Goal: Task Accomplishment & Management: Use online tool/utility

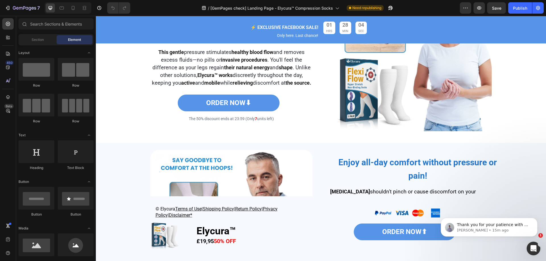
scroll to position [825, 0]
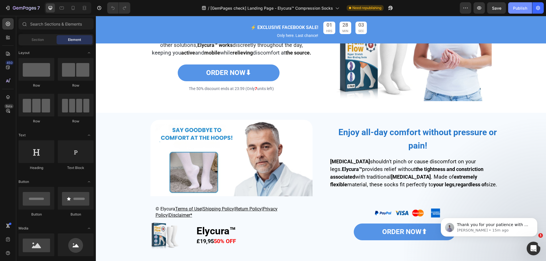
click at [518, 8] on div "Publish" at bounding box center [520, 8] width 14 height 6
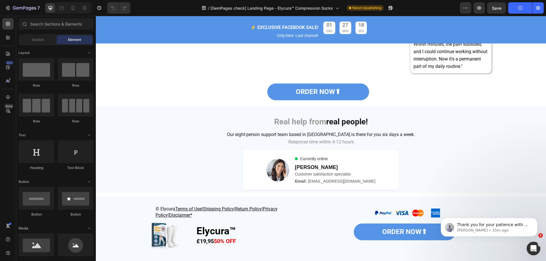
scroll to position [2141, 0]
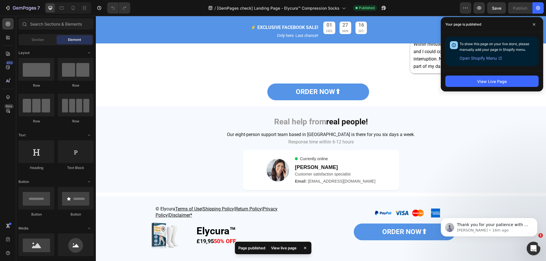
click at [288, 250] on div "View live page" at bounding box center [284, 248] width 32 height 8
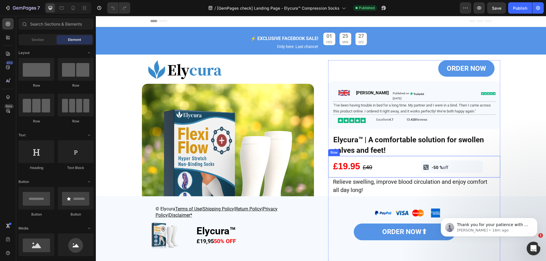
scroll to position [0, 0]
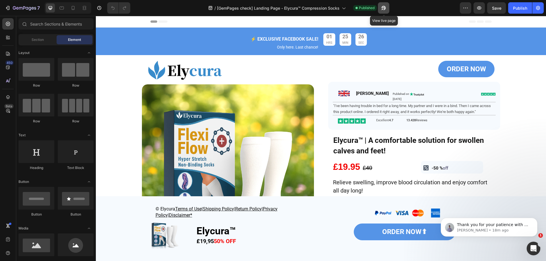
click at [384, 9] on icon "button" at bounding box center [384, 8] width 6 height 6
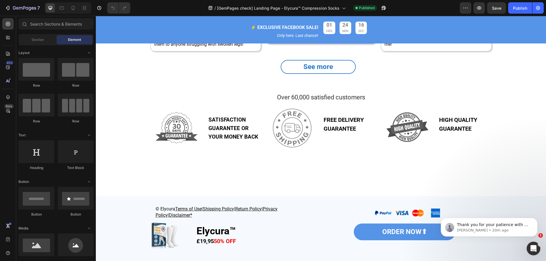
scroll to position [1223, 0]
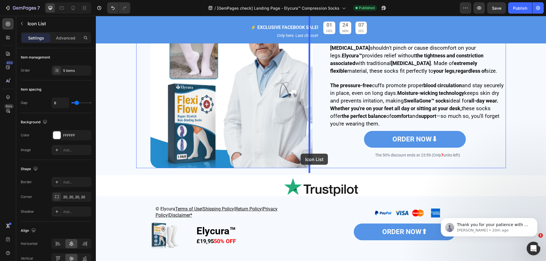
scroll to position [825, 0]
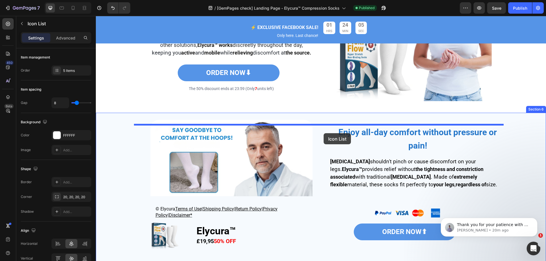
drag, startPoint x: 168, startPoint y: 72, endPoint x: 324, endPoint y: 133, distance: 167.3
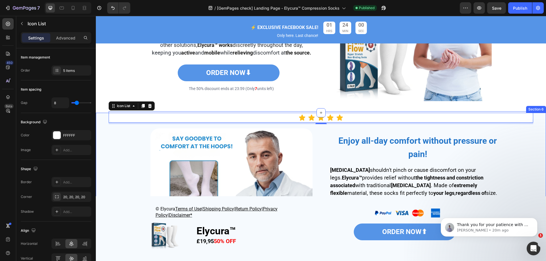
click at [103, 125] on div "Icon Icon Icon Icon Icon Icon List 5 Image Enjoy all-day comfort without pressu…" at bounding box center [321, 205] width 442 height 179
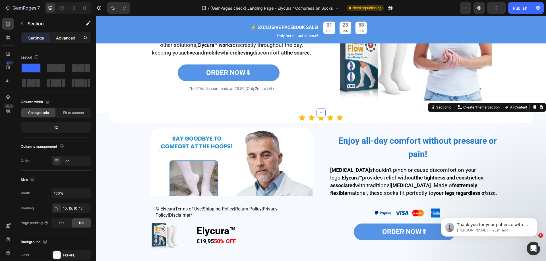
click at [64, 42] on div "Advanced" at bounding box center [65, 37] width 28 height 9
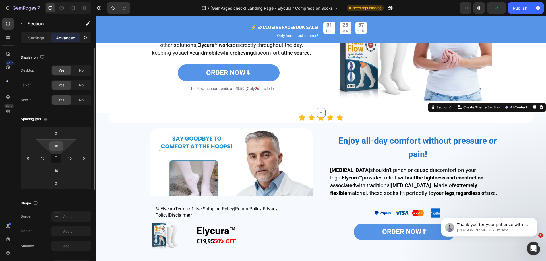
click at [57, 146] on input "10" at bounding box center [56, 146] width 11 height 9
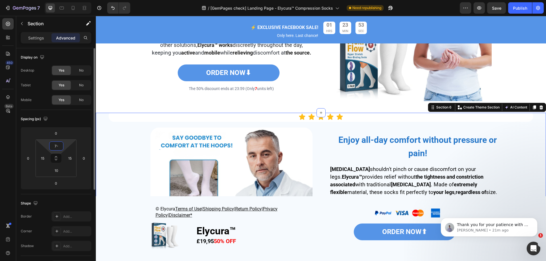
type input "7"
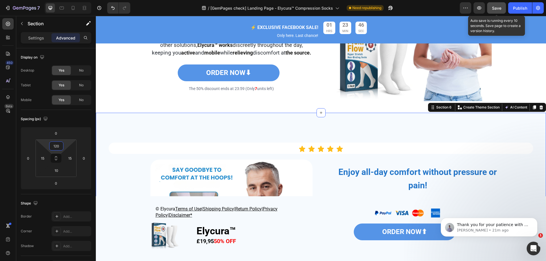
type input "120"
drag, startPoint x: 399, startPoint y: 3, endPoint x: 500, endPoint y: 9, distance: 101.4
click at [500, 9] on span "Save" at bounding box center [496, 8] width 9 height 5
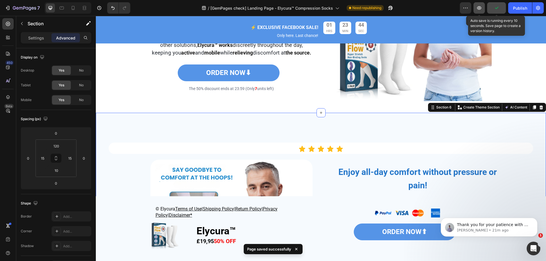
click at [476, 9] on icon "button" at bounding box center [479, 8] width 6 height 6
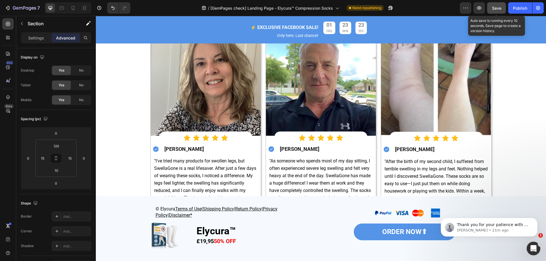
scroll to position [1223, 0]
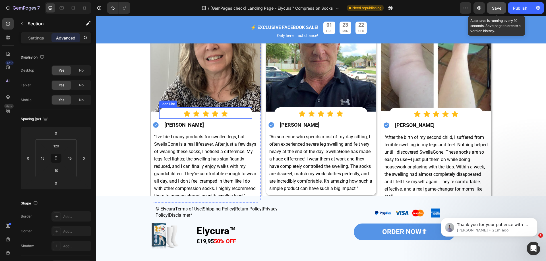
click at [169, 110] on div "Icon Icon Icon Icon Icon" at bounding box center [205, 113] width 93 height 7
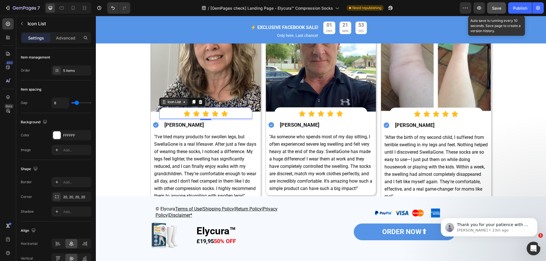
click at [164, 104] on div "Icon List" at bounding box center [174, 102] width 27 height 7
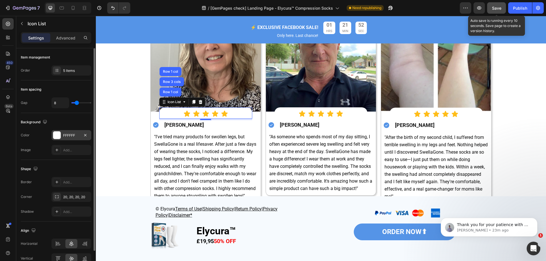
click at [56, 134] on div at bounding box center [56, 135] width 7 height 7
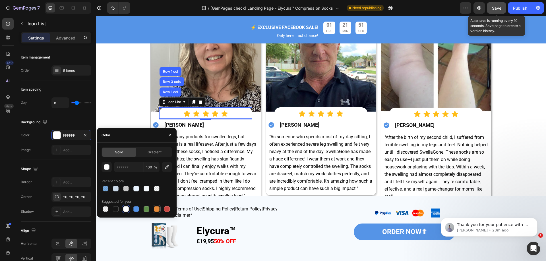
drag, startPoint x: 103, startPoint y: 173, endPoint x: 160, endPoint y: 207, distance: 66.3
click at [156, 209] on div at bounding box center [157, 209] width 6 height 6
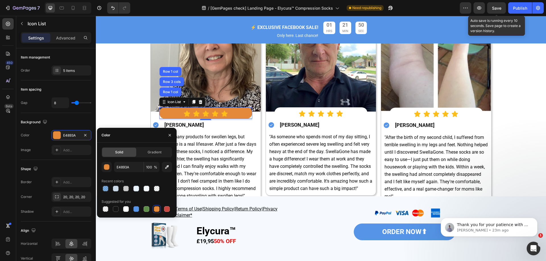
drag, startPoint x: 498, startPoint y: 7, endPoint x: 487, endPoint y: 13, distance: 13.0
click at [498, 7] on span "Save" at bounding box center [496, 8] width 9 height 5
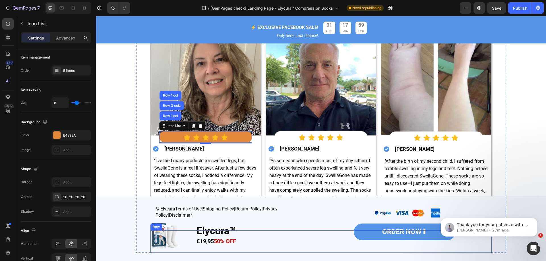
scroll to position [1194, 0]
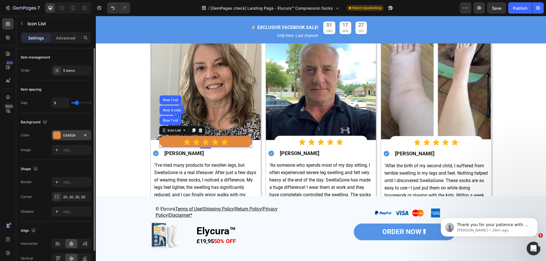
click at [59, 136] on div at bounding box center [56, 135] width 7 height 7
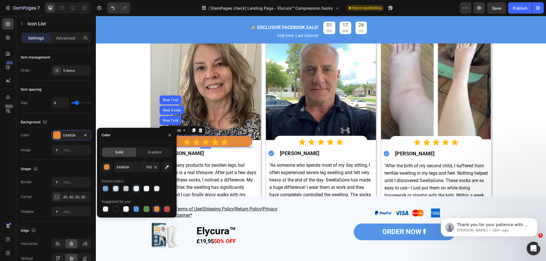
click at [134, 188] on div at bounding box center [136, 189] width 6 height 6
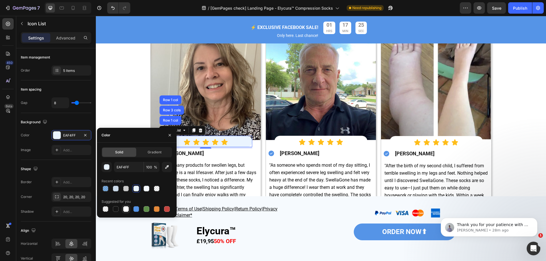
click at [123, 210] on div at bounding box center [126, 209] width 6 height 6
type input "FFFFFF"
click at [179, 131] on div "Icon List" at bounding box center [174, 130] width 16 height 5
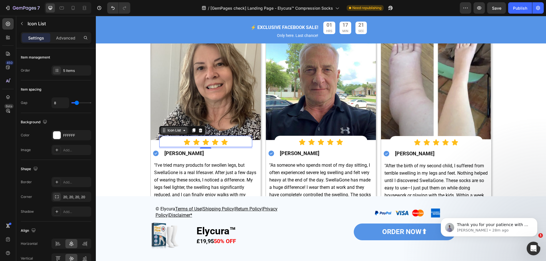
drag, startPoint x: 170, startPoint y: 133, endPoint x: 272, endPoint y: 158, distance: 105.0
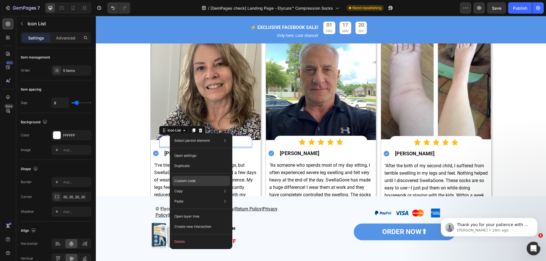
click at [183, 196] on div "Custom code" at bounding box center [201, 201] width 58 height 10
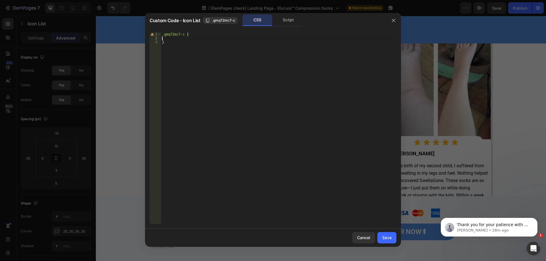
click at [185, 39] on div ".gmq72mc7-c { }" at bounding box center [278, 132] width 235 height 200
drag, startPoint x: 185, startPoint y: 39, endPoint x: 189, endPoint y: 35, distance: 5.0
click at [189, 35] on div ".gmq72mc7-c { z-index : 9 ; }" at bounding box center [278, 132] width 235 height 200
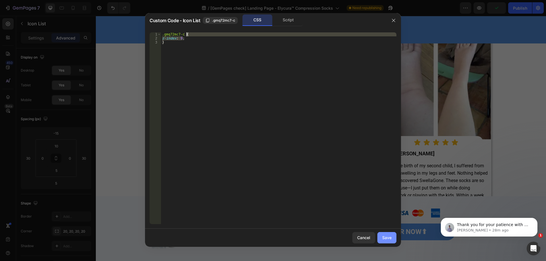
type textarea ".gmq72mc7-c { z-index: 9;"
click at [388, 239] on div "Save" at bounding box center [386, 238] width 9 height 6
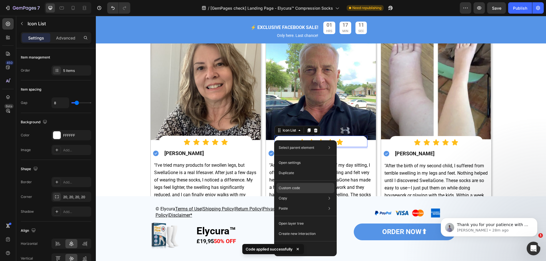
click at [290, 204] on div "Custom code" at bounding box center [305, 209] width 58 height 10
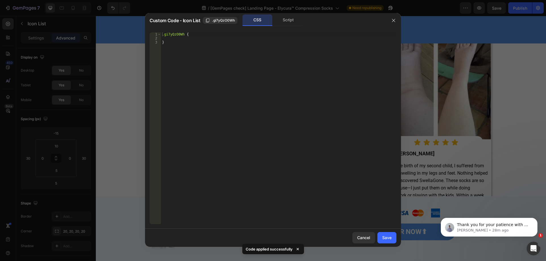
click at [195, 40] on div ".gi7yQzO0Wh { }" at bounding box center [278, 132] width 235 height 200
paste textarea "z-index: 9;"
type textarea "z-index: 9;"
click at [388, 237] on div "Save" at bounding box center [386, 238] width 9 height 6
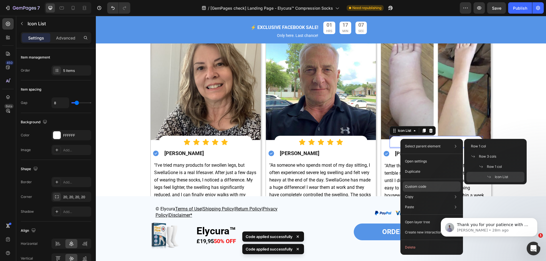
click at [412, 185] on p "Custom code" at bounding box center [415, 186] width 21 height 5
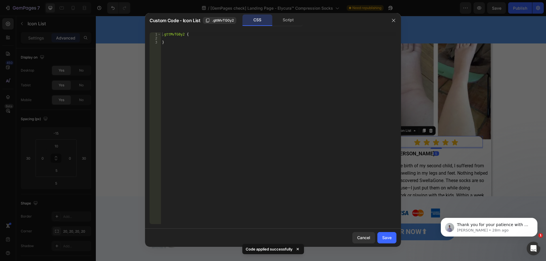
click at [191, 36] on div ".gttMvTG0y2 { }" at bounding box center [278, 132] width 235 height 200
click at [191, 34] on div ".gttMvTG0y2 { }" at bounding box center [278, 132] width 235 height 200
paste textarea "z-index: 9;"
type textarea "z-index: 9;"
click at [387, 236] on div "Save" at bounding box center [386, 238] width 9 height 6
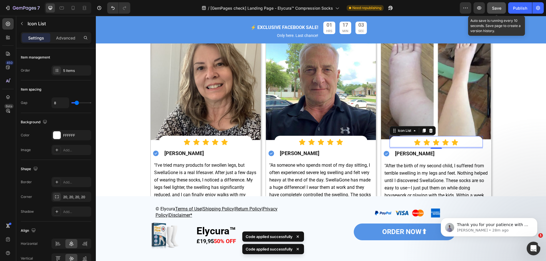
click at [496, 11] on div "Save" at bounding box center [496, 8] width 9 height 6
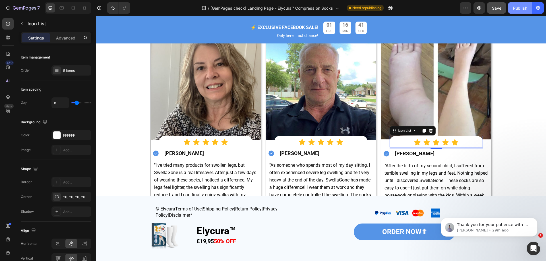
drag, startPoint x: 515, startPoint y: 9, endPoint x: 416, endPoint y: 7, distance: 99.2
click at [515, 9] on div "Publish" at bounding box center [520, 8] width 14 height 6
click at [165, 138] on div "Icon Icon Icon Icon Icon Icon List" at bounding box center [205, 141] width 93 height 11
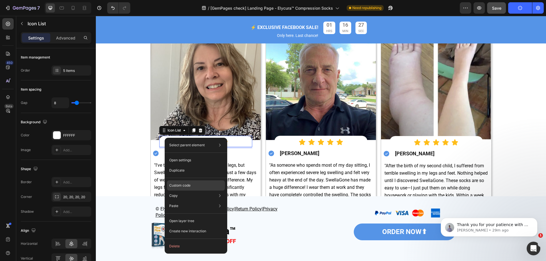
click at [190, 185] on p "Custom code" at bounding box center [179, 185] width 21 height 5
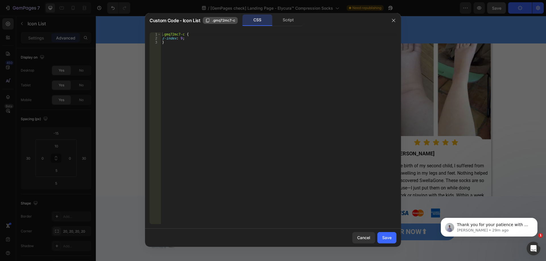
click at [232, 22] on span ".gmq72mc7-c" at bounding box center [223, 20] width 23 height 5
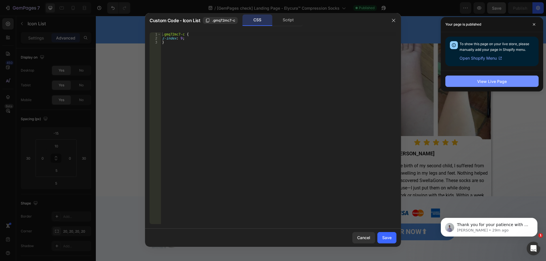
click at [470, 81] on button "View Live Page" at bounding box center [491, 81] width 93 height 11
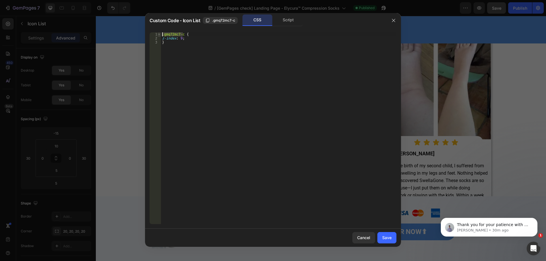
drag, startPoint x: 182, startPoint y: 33, endPoint x: 160, endPoint y: 35, distance: 22.3
click at [160, 35] on div ".gmq72mc7-c { 1 2 3 .gmq72mc7-c { z-index : 9 ; } ההההההההההההההההההההההההההההה…" at bounding box center [273, 128] width 247 height 192
click at [162, 34] on div ".gmq72mc7-c { z-index : 9 ; }" at bounding box center [278, 128] width 235 height 192
click at [163, 34] on div ".gmq72mc7-c { z-index : 9 ; }" at bounding box center [278, 132] width 235 height 200
drag, startPoint x: 162, startPoint y: 35, endPoint x: 183, endPoint y: 36, distance: 21.3
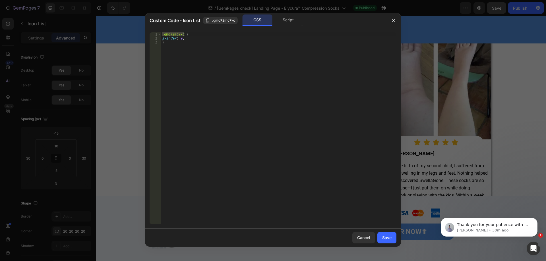
click at [183, 36] on div ".gmq72mc7-c { z-index : 9 ; }" at bounding box center [278, 132] width 235 height 200
paste textarea "data-id="gmq72mc7-c""
paste textarea "data-id="gmq72mc7-c"]"
type textarea "[data-id="gmq72mc7-c"] {"
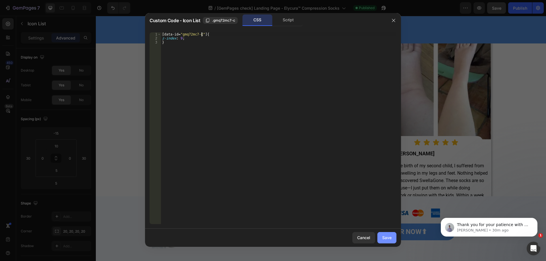
click at [384, 240] on div "Save" at bounding box center [386, 238] width 9 height 6
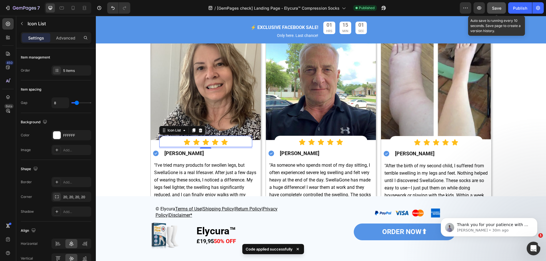
click at [501, 6] on span "Save" at bounding box center [496, 8] width 9 height 5
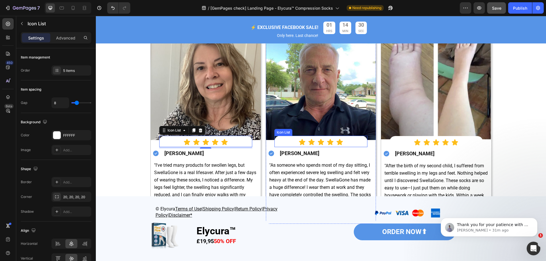
click at [277, 144] on div "Icon Icon Icon Icon Icon" at bounding box center [320, 142] width 93 height 7
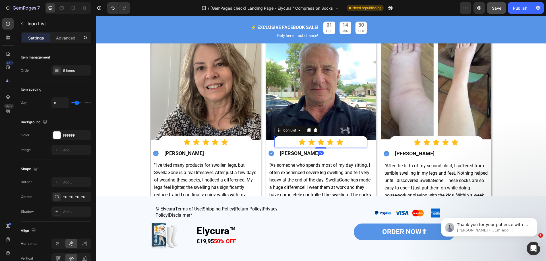
drag, startPoint x: 277, startPoint y: 144, endPoint x: 285, endPoint y: 139, distance: 9.6
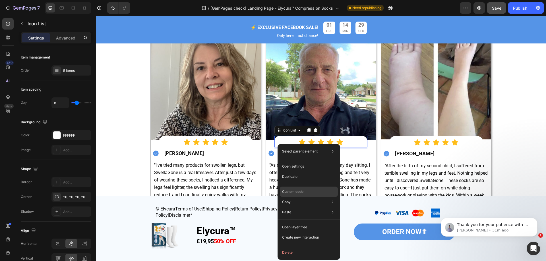
click at [295, 207] on div "Custom code" at bounding box center [309, 212] width 58 height 10
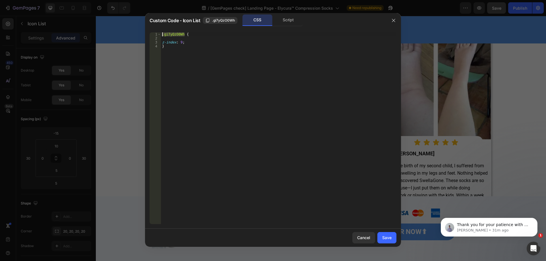
drag, startPoint x: 184, startPoint y: 35, endPoint x: 162, endPoint y: 36, distance: 22.5
click at [162, 36] on div ".gi7yQzO0Wh { z-index : 9 ; }" at bounding box center [278, 132] width 235 height 200
paste textarea "data-id="gi7yQzO0Wh"]"
type textarea "[data-id="gi7yQzO0Wh"]{"
click at [199, 39] on div "[ data-id = " gi7yQzO0Wh " ] { z-index : 9 ; }" at bounding box center [278, 132] width 235 height 200
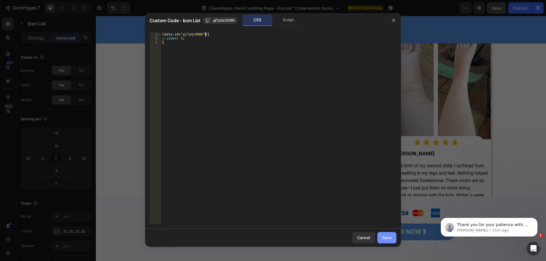
type textarea "[data-id="gi7yQzO0Wh"]{"
click at [388, 237] on div "Save" at bounding box center [386, 238] width 9 height 6
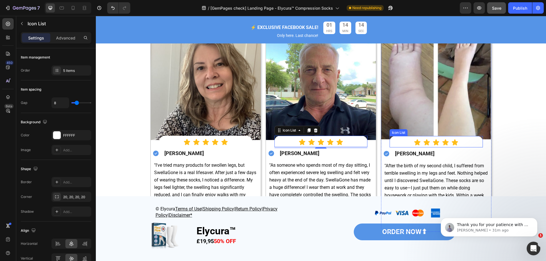
click at [401, 141] on div "Icon Icon Icon Icon Icon" at bounding box center [436, 142] width 93 height 7
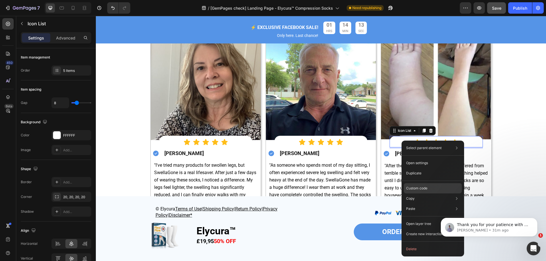
click at [415, 189] on p "Custom code" at bounding box center [416, 188] width 21 height 5
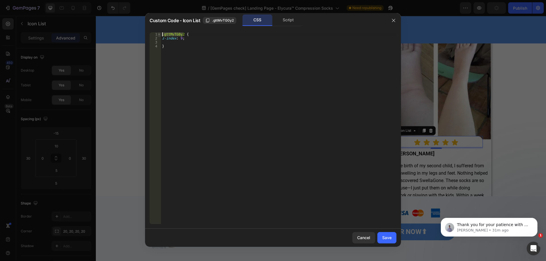
drag, startPoint x: 183, startPoint y: 34, endPoint x: 160, endPoint y: 33, distance: 23.1
click at [160, 33] on div ".gttMvTG0y2 { 1 2 3 4 .gttMvTG0y2 { z-index : 9 ; } ההההההההההההההההההההההההההה…" at bounding box center [273, 128] width 247 height 192
paste textarea "data-id="gttMvTG0y2"]"
type textarea "[data-id="gttMvTG0y2"] {"
click at [386, 237] on div "Save" at bounding box center [386, 238] width 9 height 6
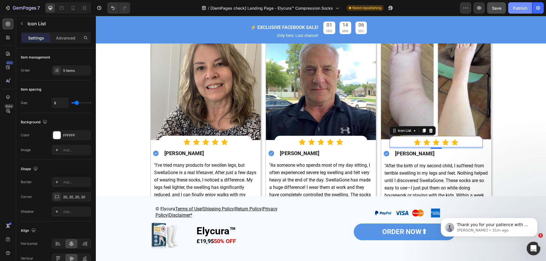
drag, startPoint x: 521, startPoint y: 8, endPoint x: 394, endPoint y: 54, distance: 135.5
click at [521, 8] on div "Publish" at bounding box center [520, 8] width 14 height 6
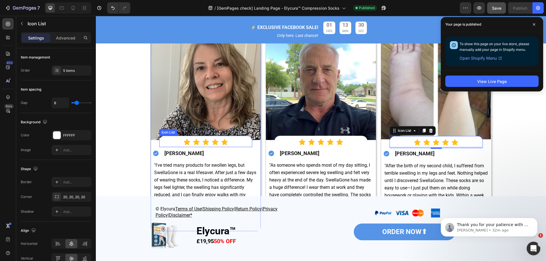
click at [165, 139] on div "Icon Icon Icon Icon Icon" at bounding box center [205, 142] width 93 height 7
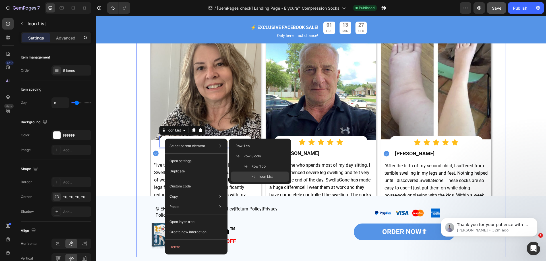
drag, startPoint x: 124, startPoint y: 130, endPoint x: 136, endPoint y: 130, distance: 12.2
click at [124, 130] on div "Image Image Over 60,000 verified customers Join thousands of transformational s…" at bounding box center [321, 114] width 442 height 295
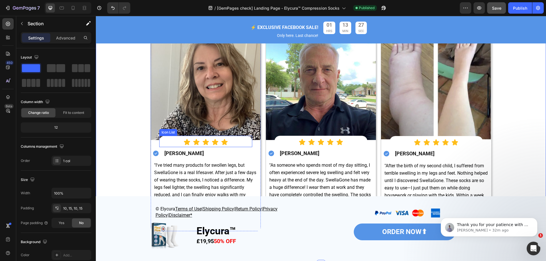
click at [169, 139] on div "Icon Icon Icon Icon Icon" at bounding box center [205, 142] width 93 height 7
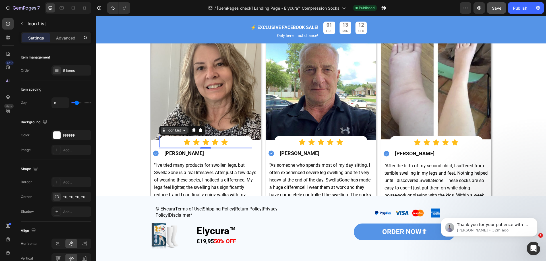
drag, startPoint x: 172, startPoint y: 131, endPoint x: 280, endPoint y: 174, distance: 116.2
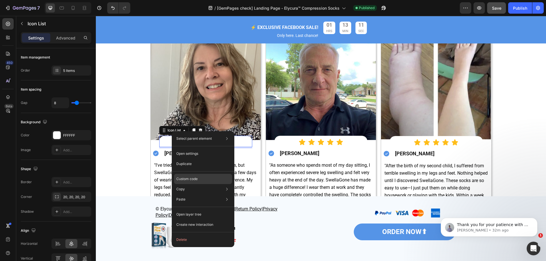
click at [188, 179] on p "Custom code" at bounding box center [186, 179] width 21 height 5
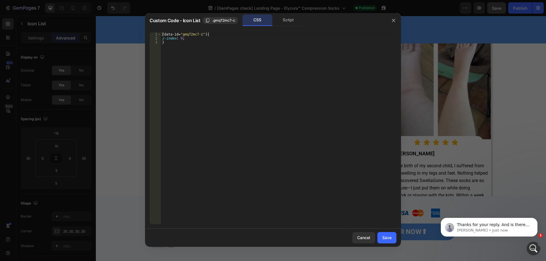
scroll to position [0, 0]
